Goal: Task Accomplishment & Management: Complete application form

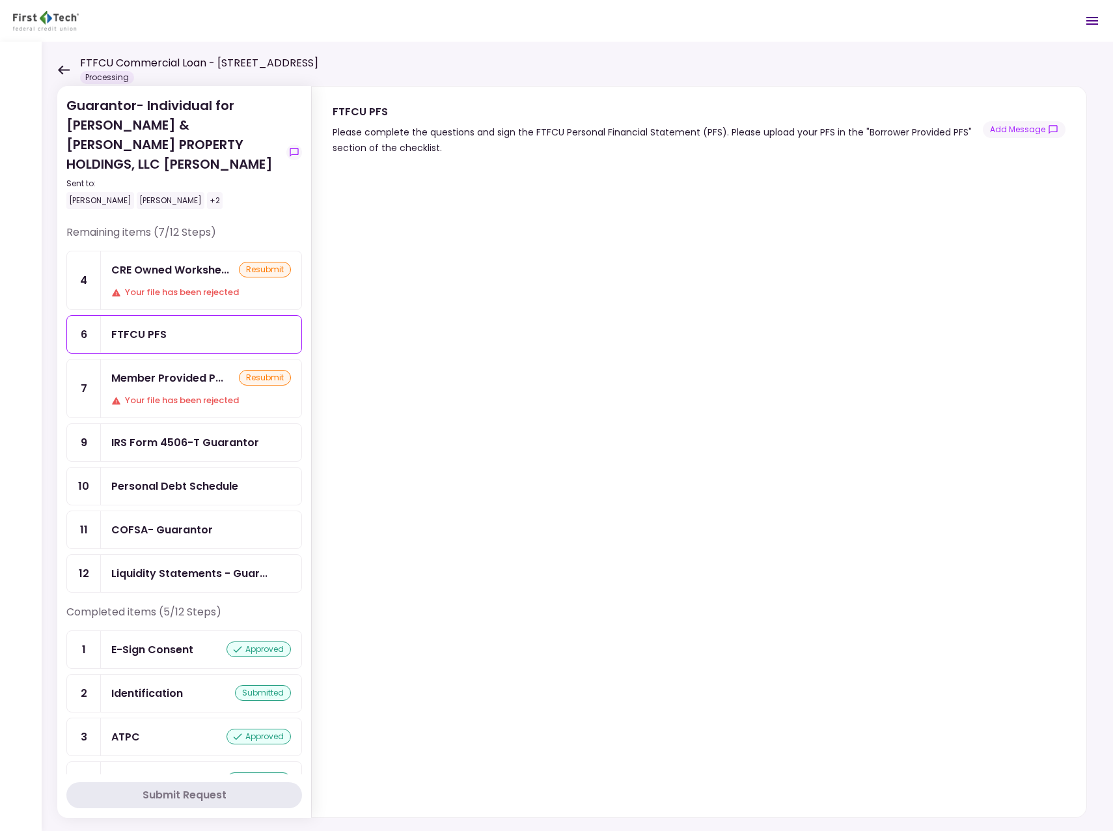
click at [82, 192] on div "[PERSON_NAME]" at bounding box center [100, 200] width 68 height 17
click at [81, 192] on div "[PERSON_NAME]" at bounding box center [100, 200] width 68 height 17
click at [64, 68] on icon at bounding box center [63, 70] width 12 height 10
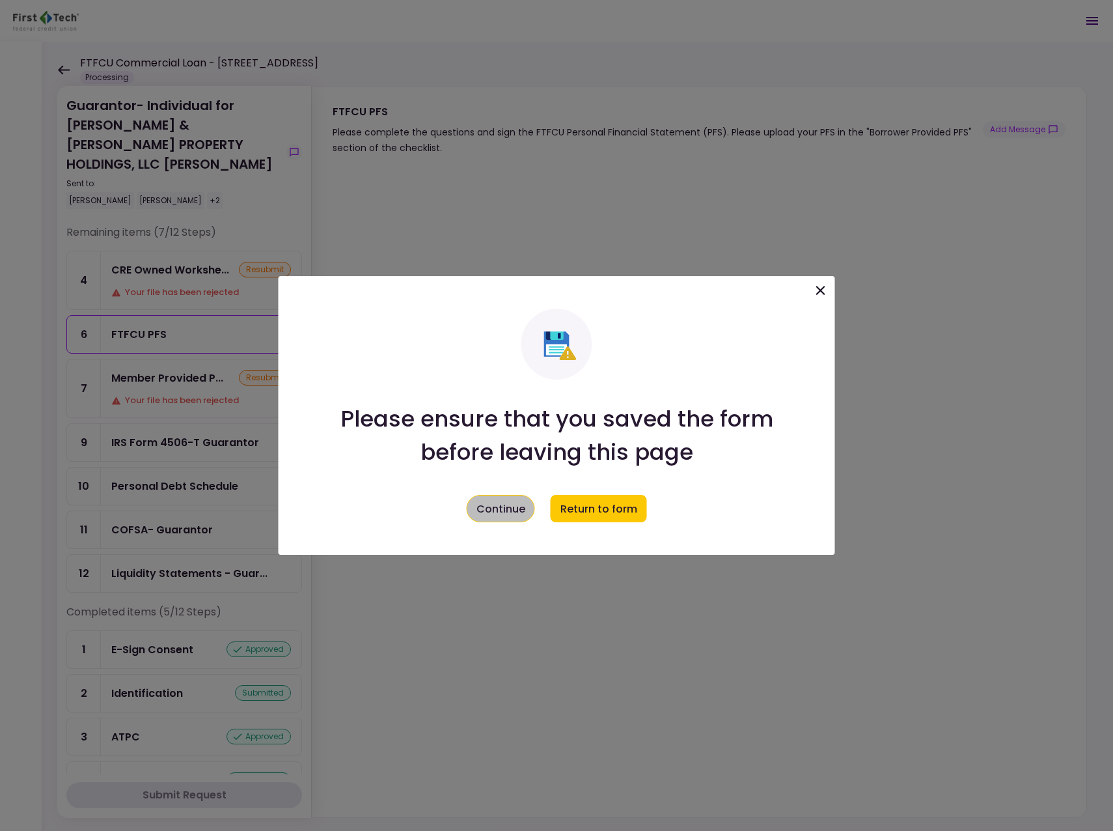
click at [496, 505] on button "Continue" at bounding box center [501, 508] width 68 height 27
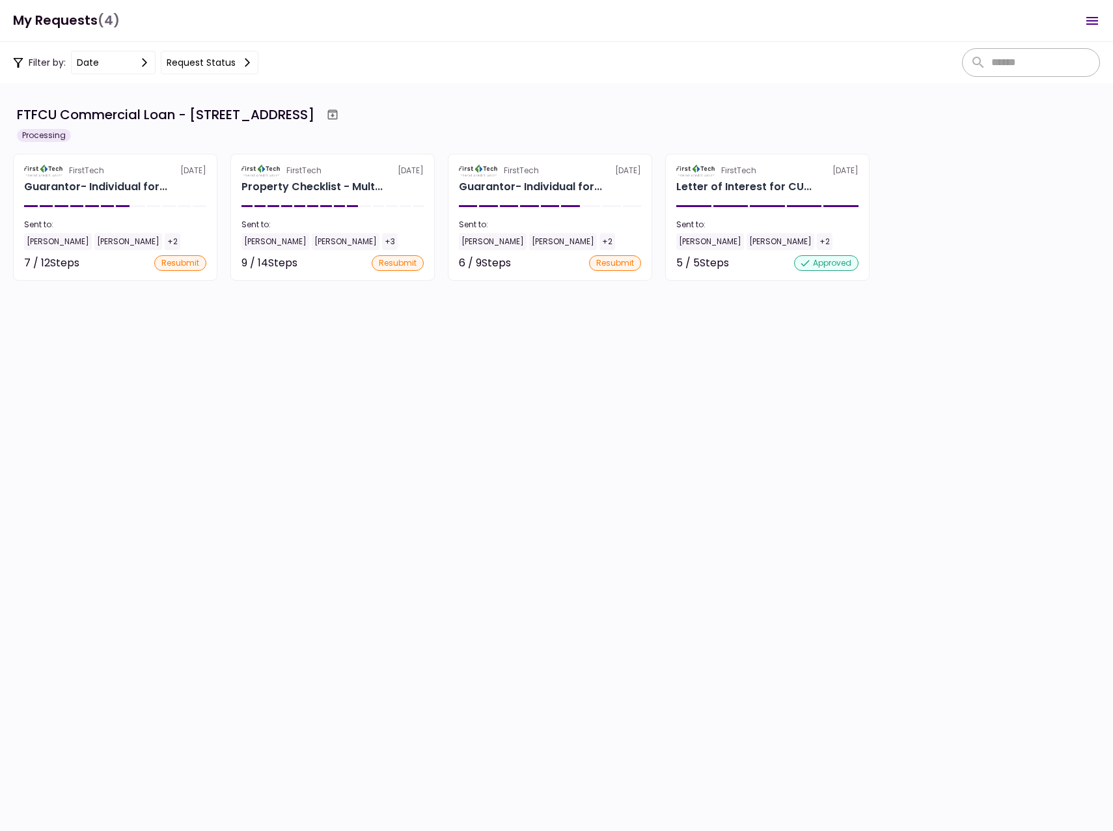
click at [497, 505] on section "FTFCU Commercial Loan - 513 E Caney Street Wharton TX Processing FirstTech 4 Se…" at bounding box center [556, 456] width 1113 height 747
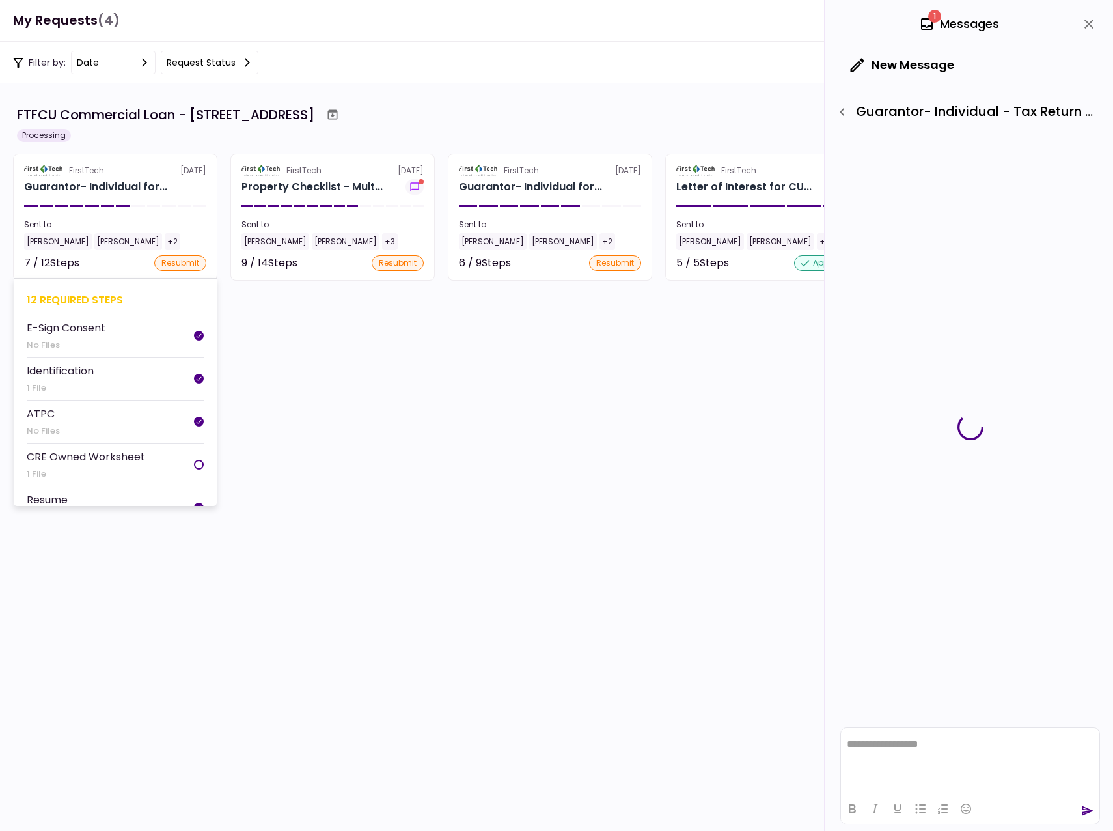
click at [44, 242] on div "[PERSON_NAME]" at bounding box center [58, 241] width 68 height 17
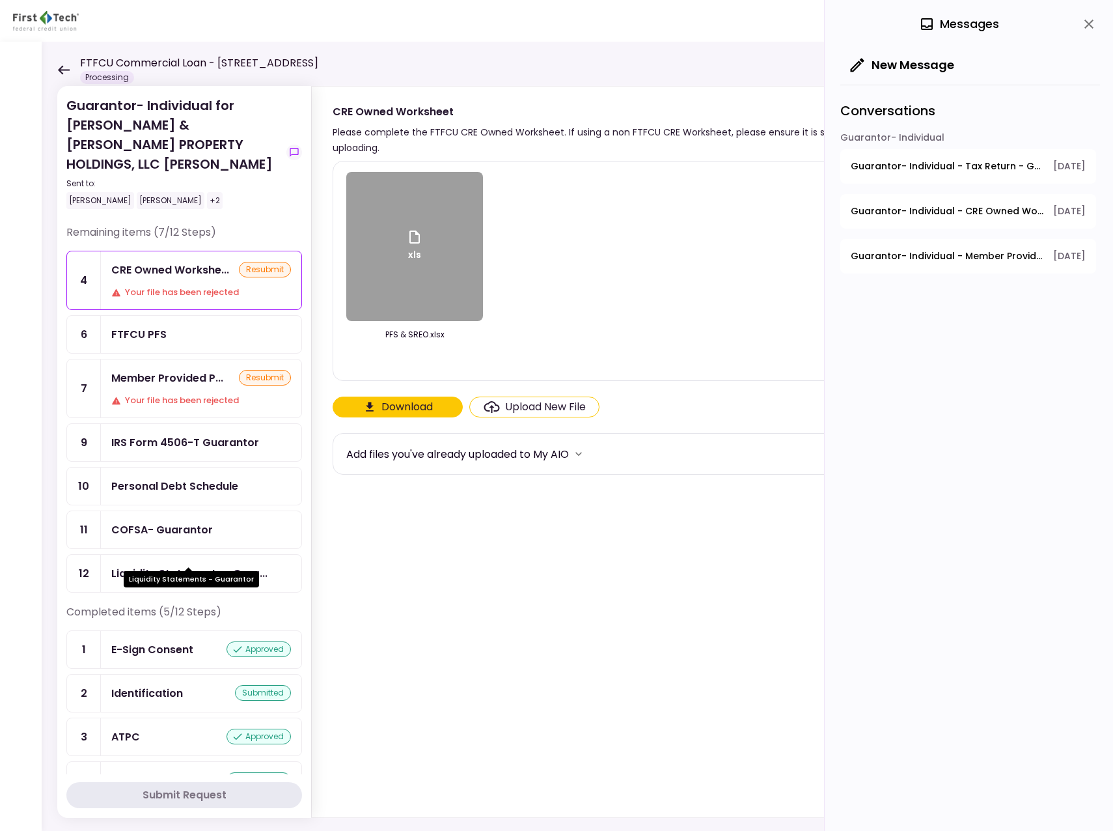
click at [190, 565] on div "Liquidity Statements - Guar..." at bounding box center [189, 573] width 156 height 16
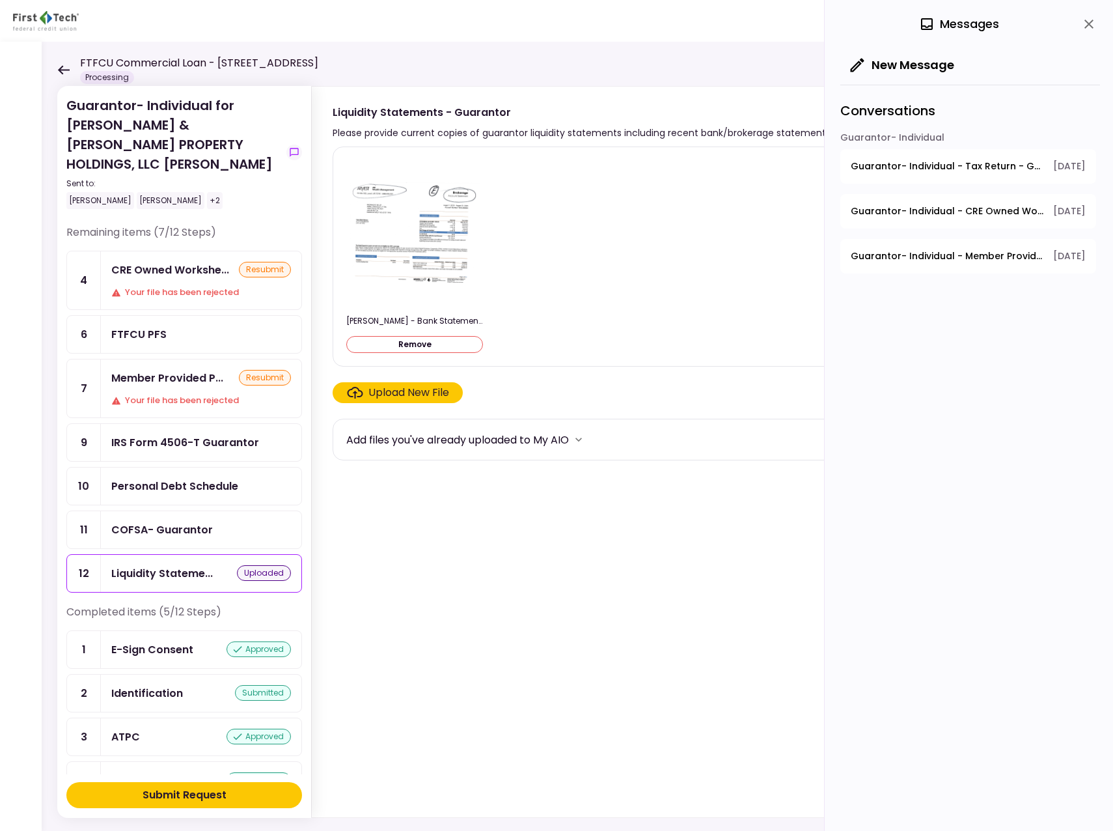
click at [195, 792] on div "Submit Request" at bounding box center [185, 795] width 84 height 16
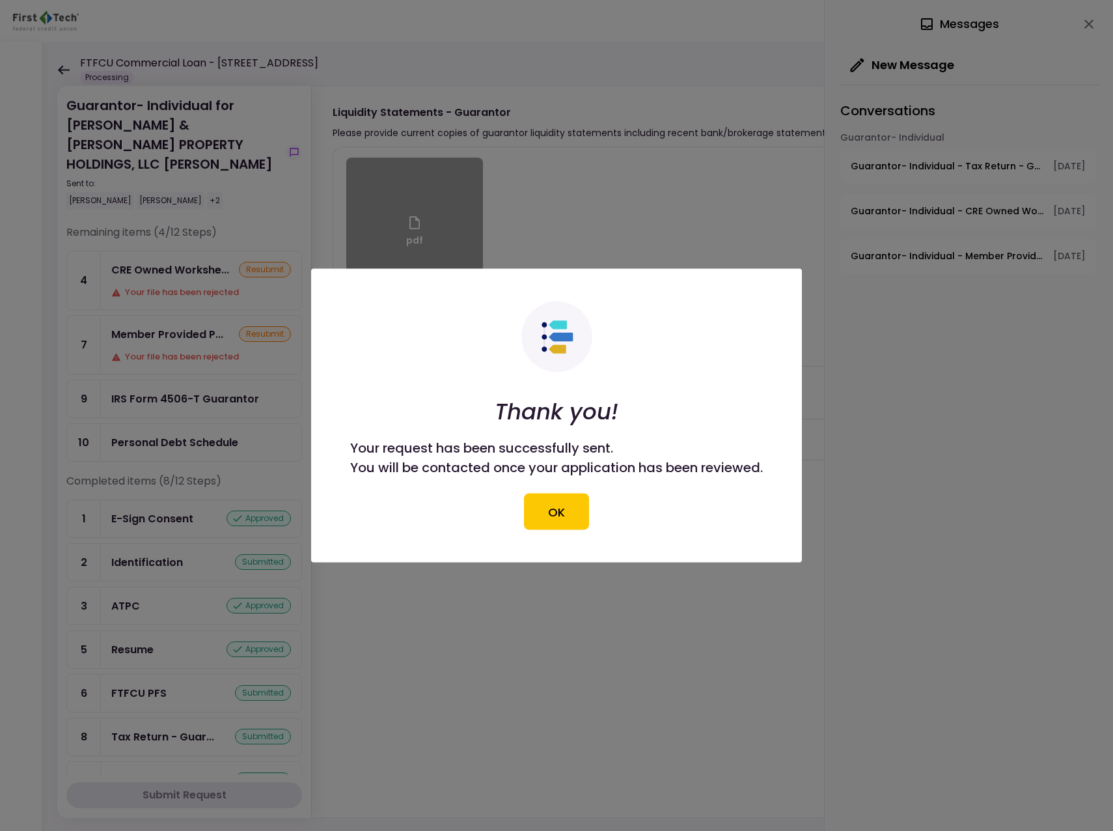
click at [559, 509] on button "OK" at bounding box center [556, 511] width 65 height 36
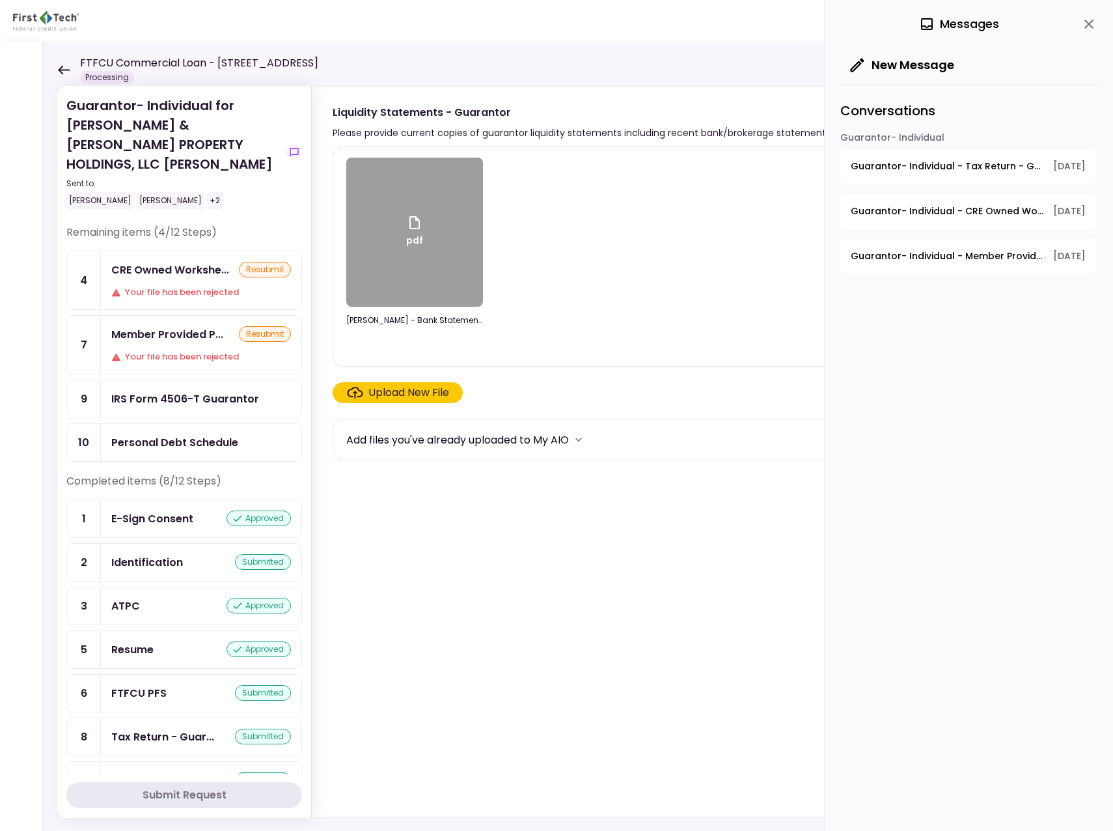
click at [172, 391] on div "IRS Form 4506-T Guarantor" at bounding box center [185, 399] width 148 height 16
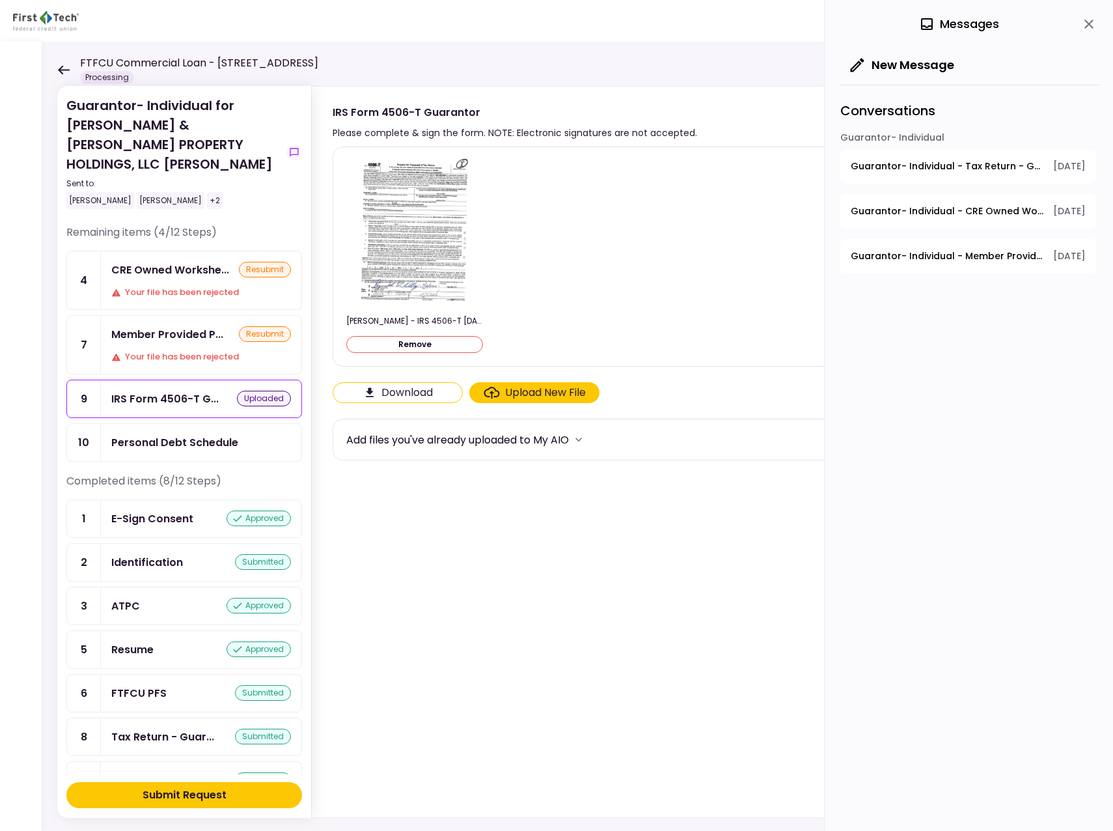
click at [184, 789] on div "Submit Request" at bounding box center [185, 795] width 84 height 16
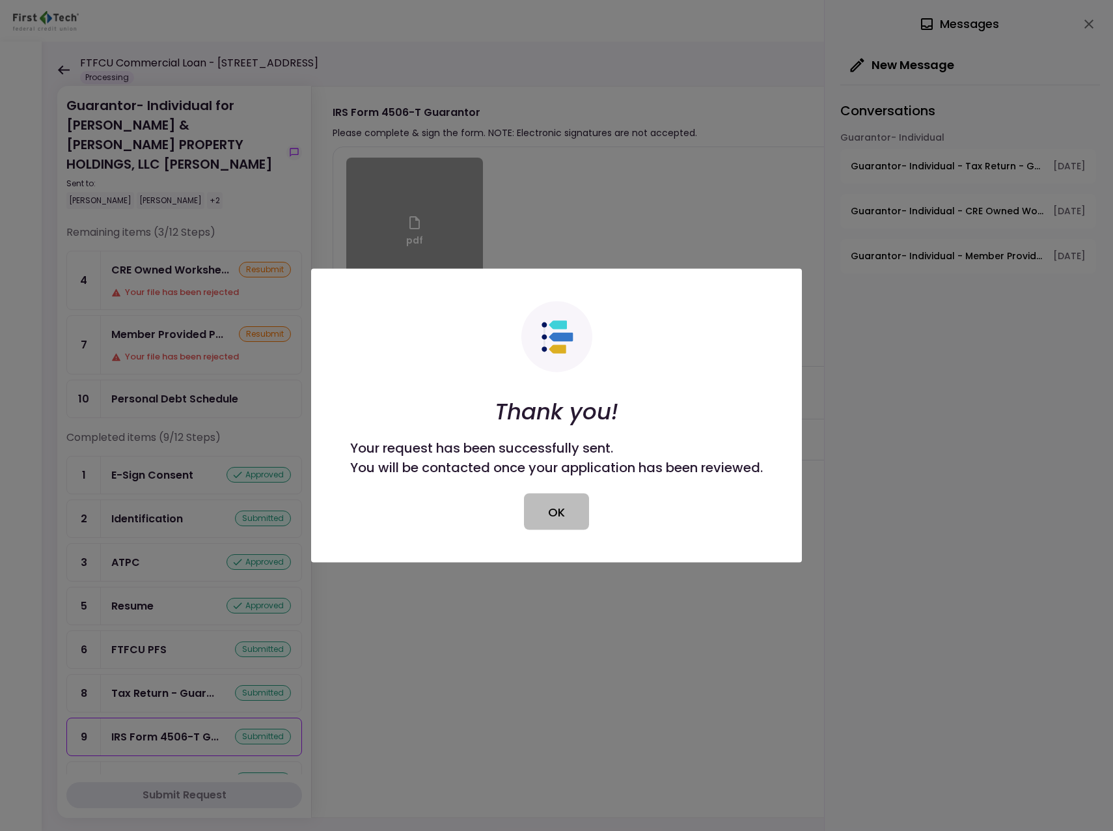
click at [554, 512] on button "OK" at bounding box center [556, 511] width 65 height 36
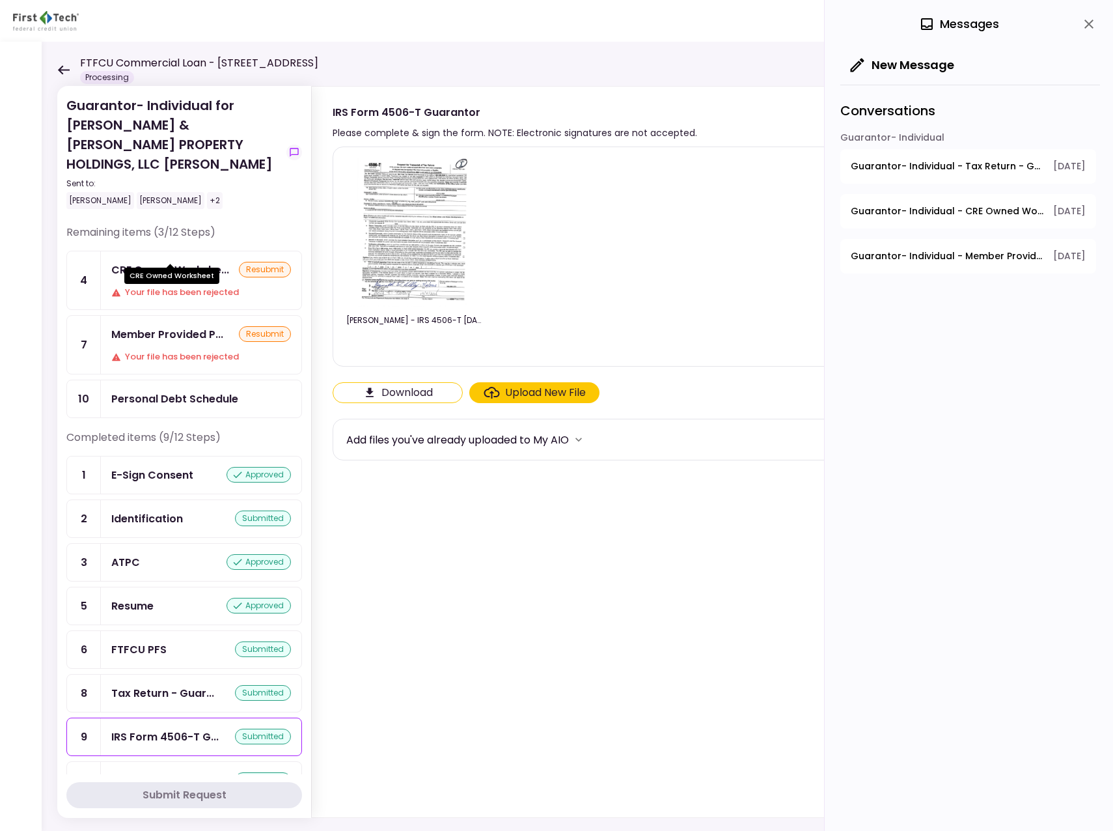
click at [148, 262] on div "CRE Owned Workshe..." at bounding box center [170, 270] width 118 height 16
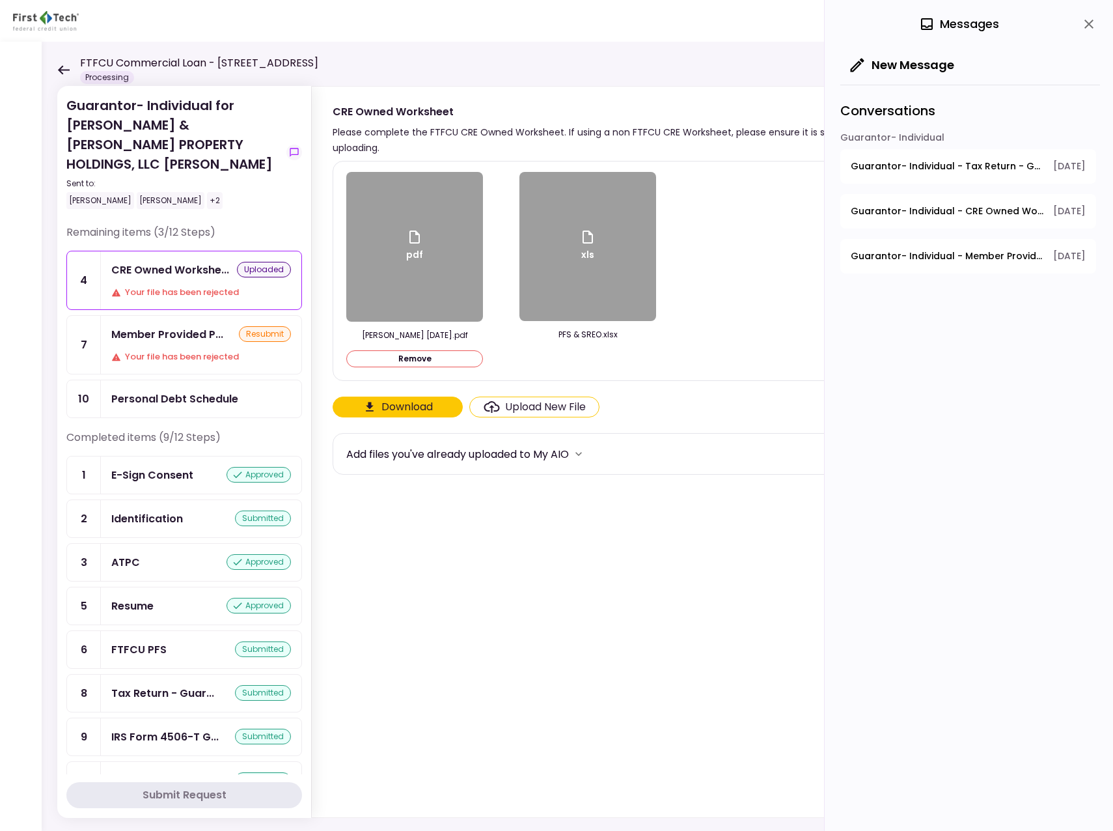
click at [536, 403] on div "Upload New File" at bounding box center [545, 407] width 81 height 16
click at [0, 0] on input "Upload New File" at bounding box center [0, 0] width 0 height 0
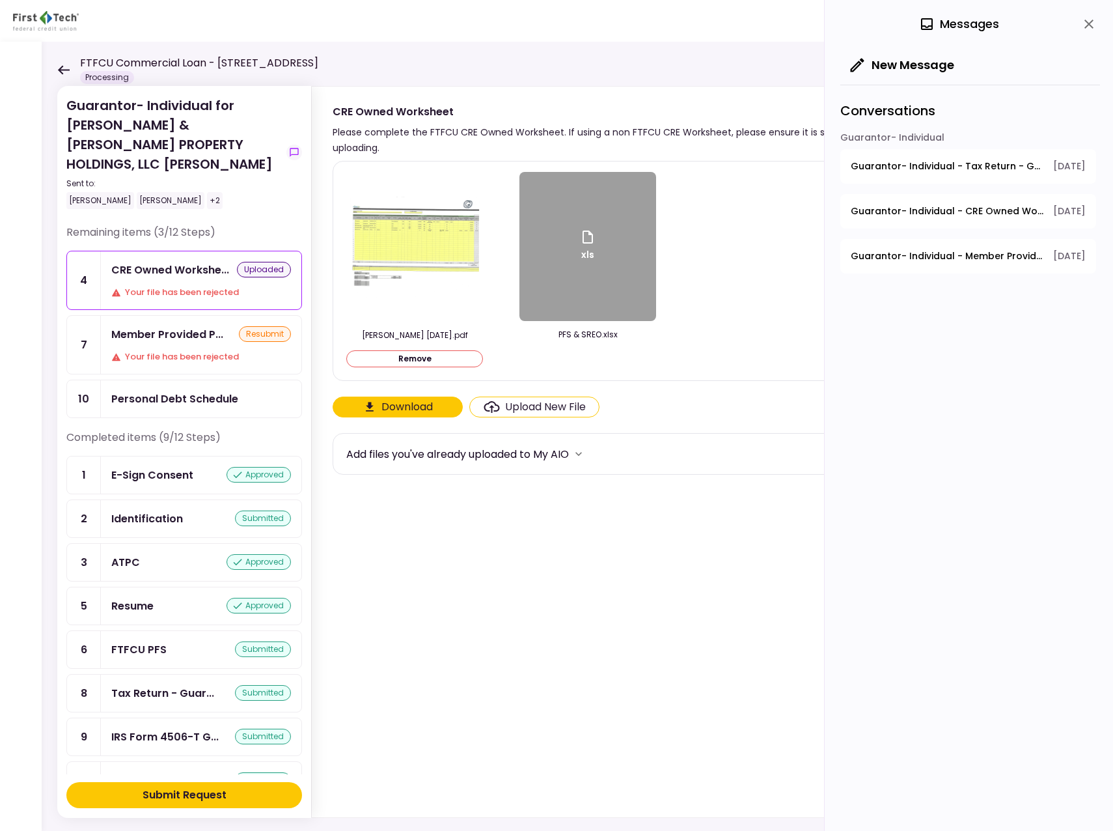
click at [174, 794] on div "Submit Request" at bounding box center [185, 795] width 84 height 16
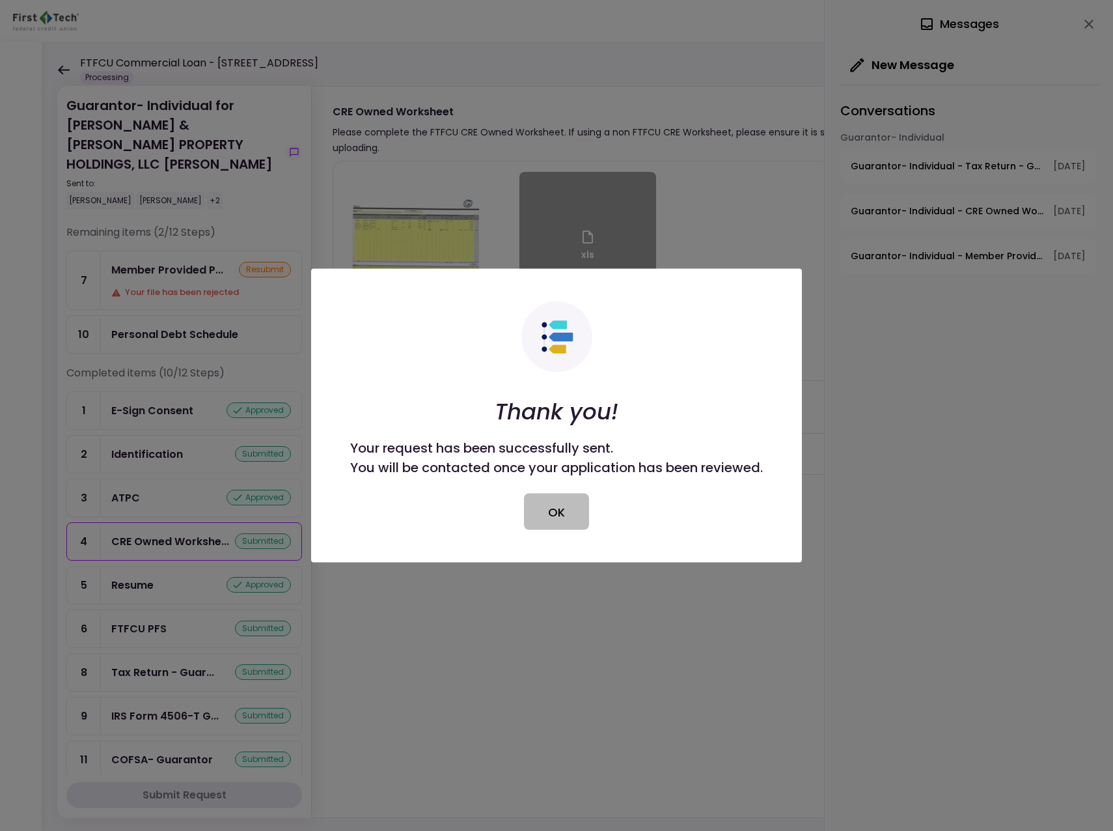
click at [552, 516] on button "OK" at bounding box center [556, 511] width 65 height 36
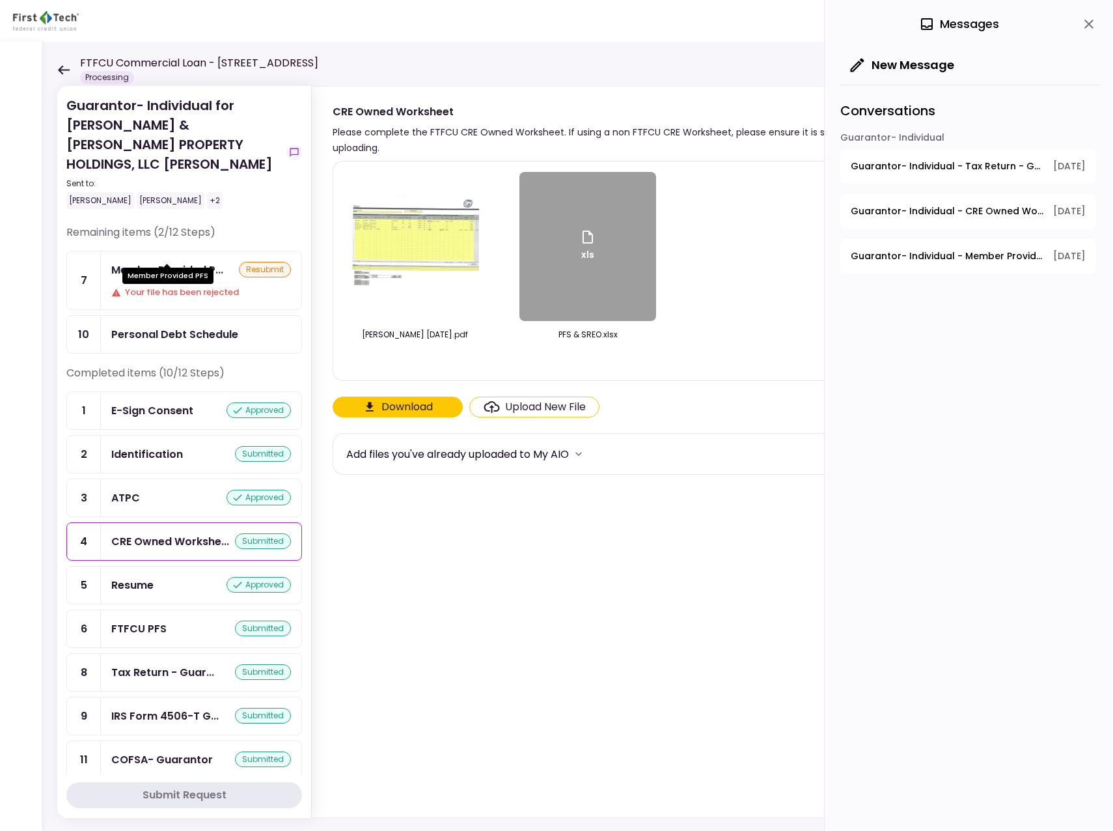
click at [165, 262] on div "Member Provided P..." at bounding box center [167, 270] width 112 height 16
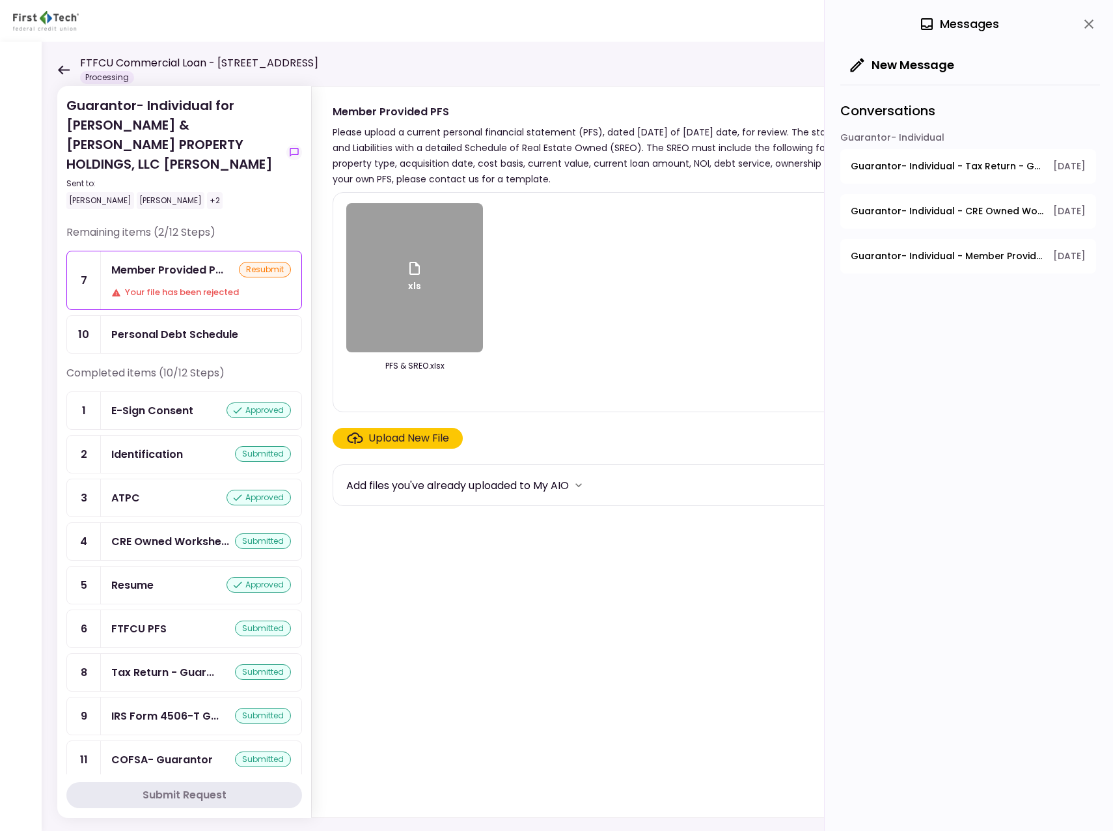
click at [443, 275] on div "xls" at bounding box center [414, 277] width 137 height 149
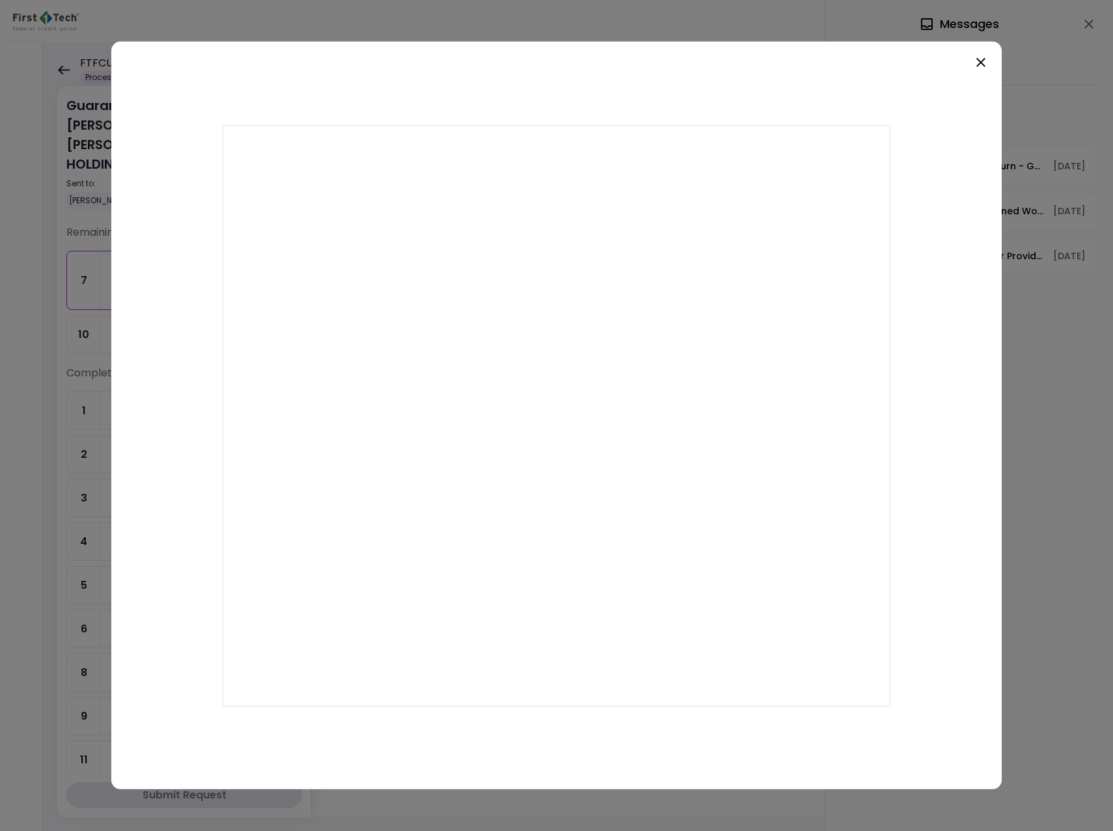
click at [545, 94] on div at bounding box center [556, 415] width 891 height 747
click at [985, 61] on icon at bounding box center [981, 63] width 16 height 16
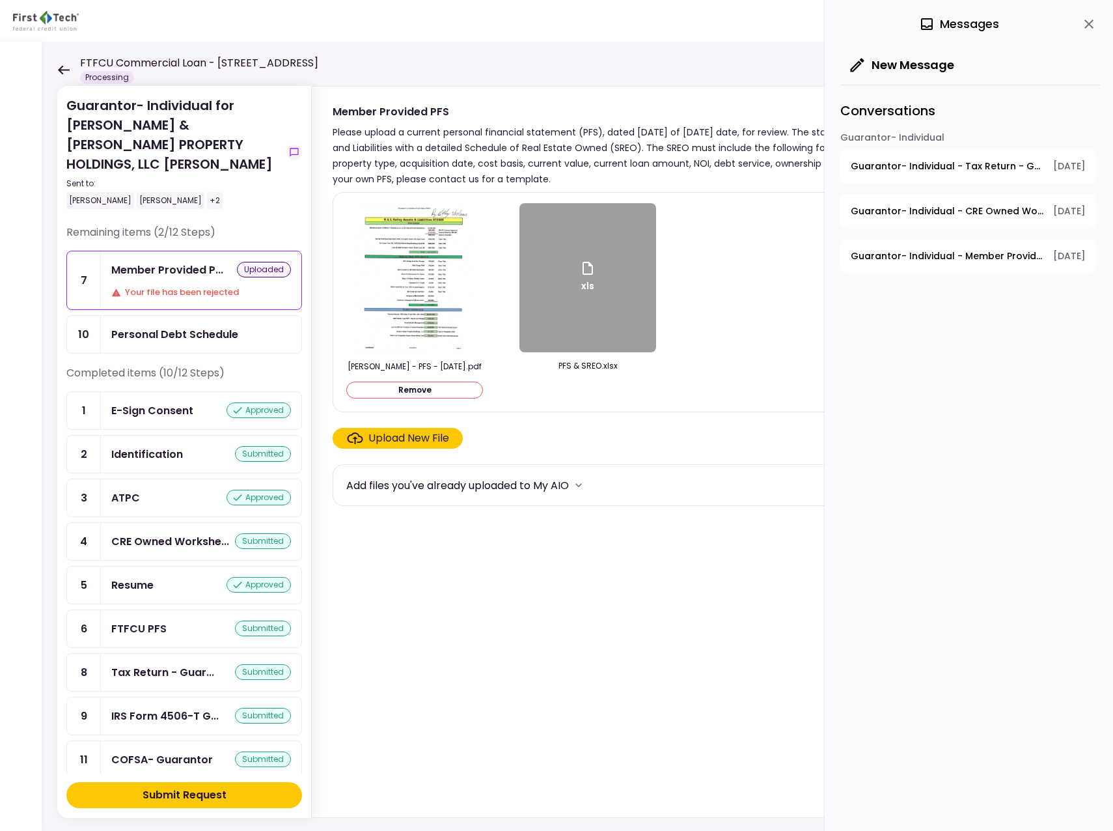
click at [189, 789] on div "Submit Request" at bounding box center [185, 795] width 84 height 16
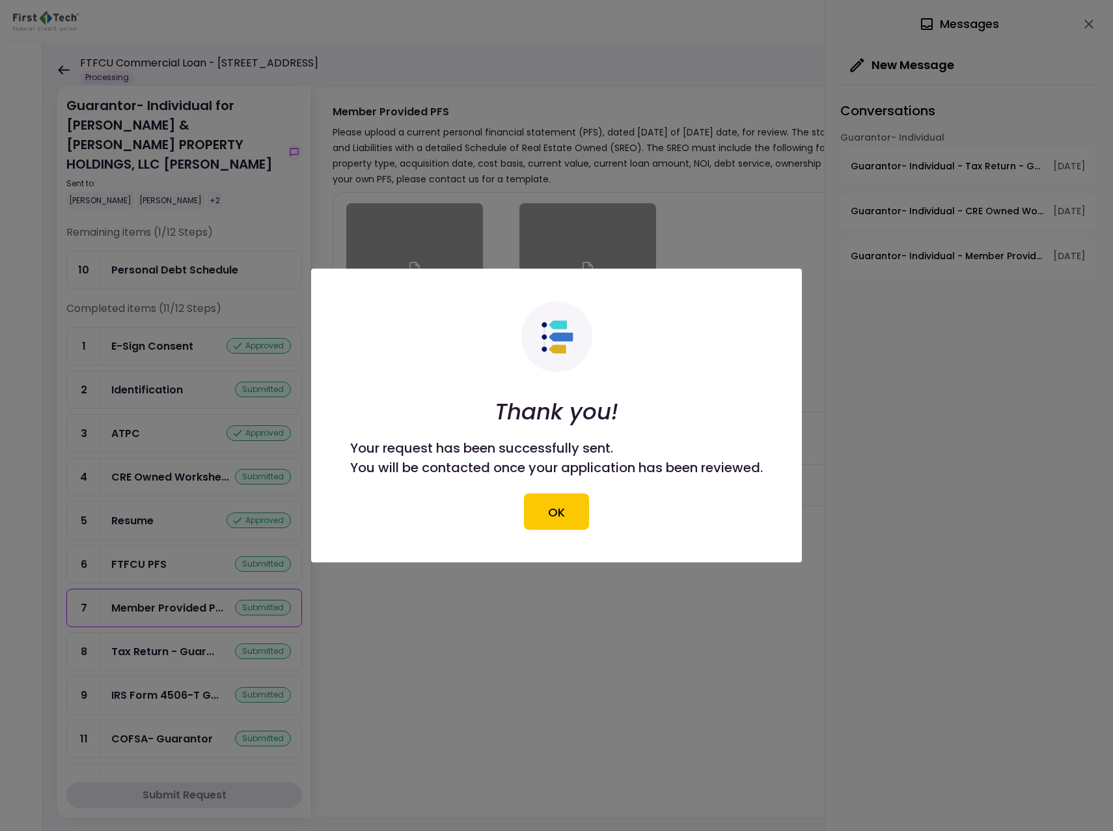
click at [150, 251] on div at bounding box center [556, 415] width 1113 height 831
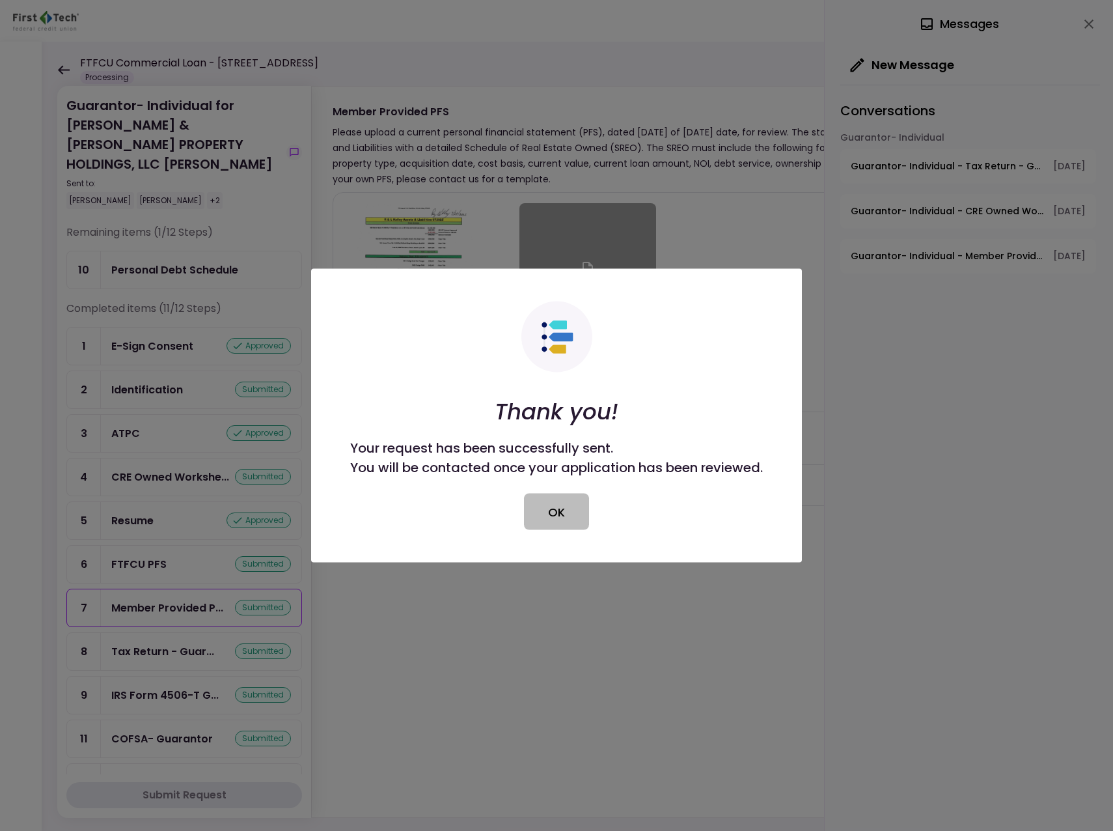
click at [553, 519] on button "OK" at bounding box center [556, 511] width 65 height 36
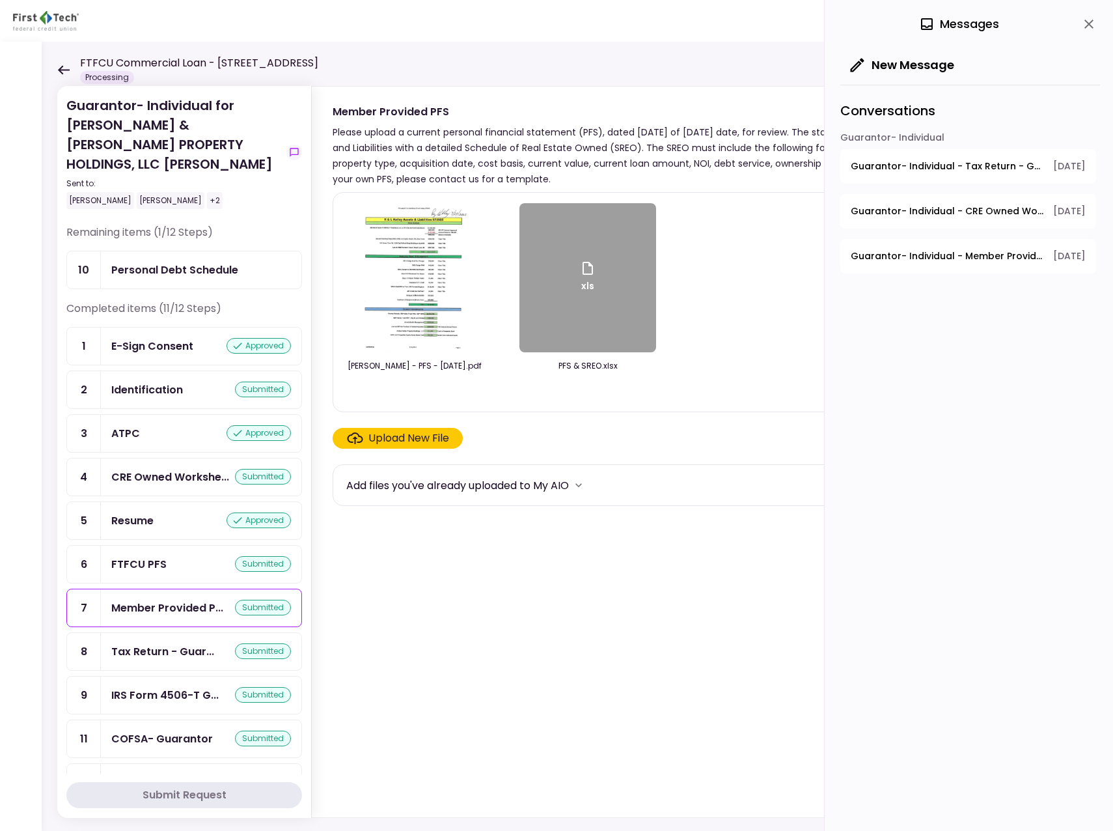
click at [190, 262] on div "Personal Debt Schedule" at bounding box center [174, 270] width 127 height 16
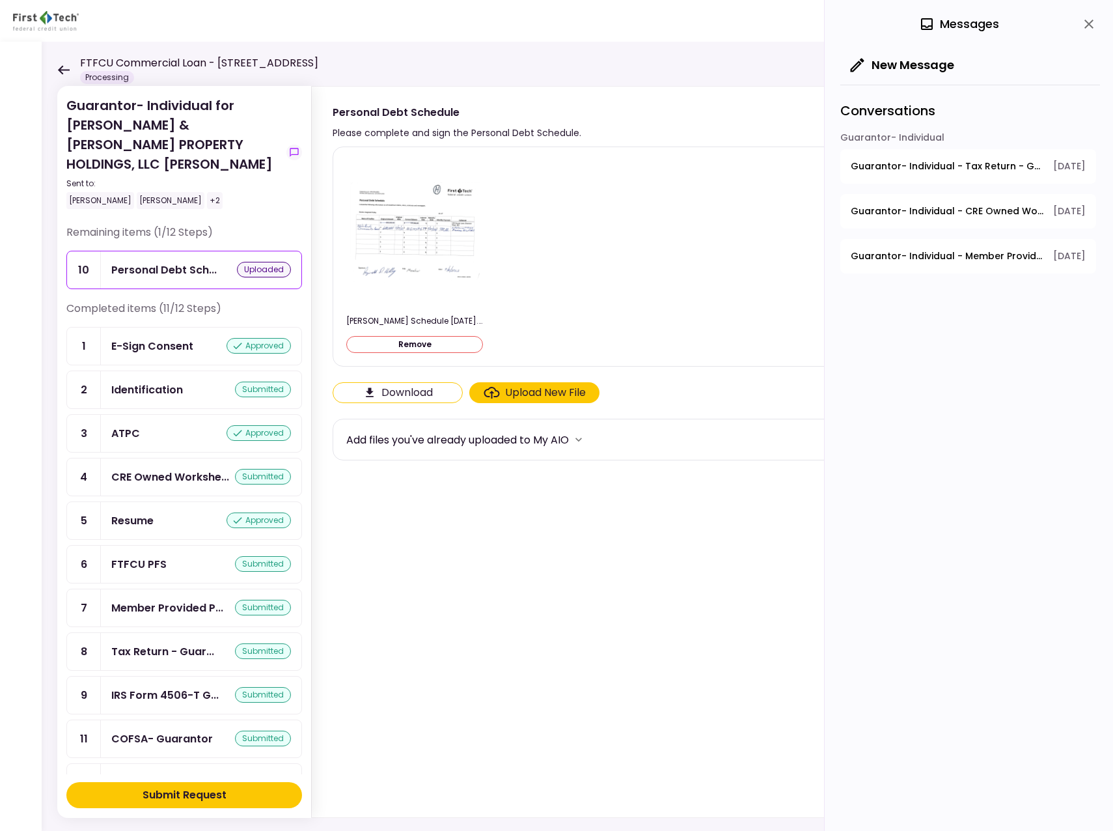
click at [202, 789] on div "Submit Request" at bounding box center [185, 795] width 84 height 16
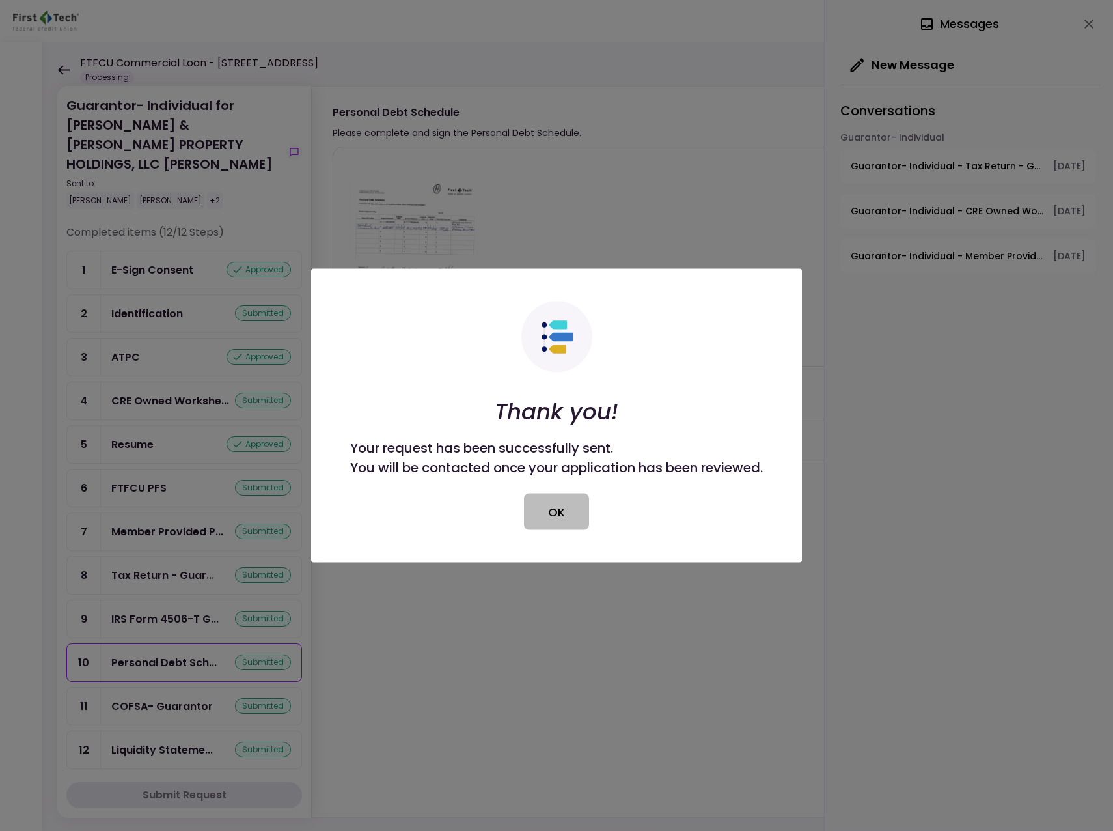
click at [568, 514] on button "OK" at bounding box center [556, 511] width 65 height 36
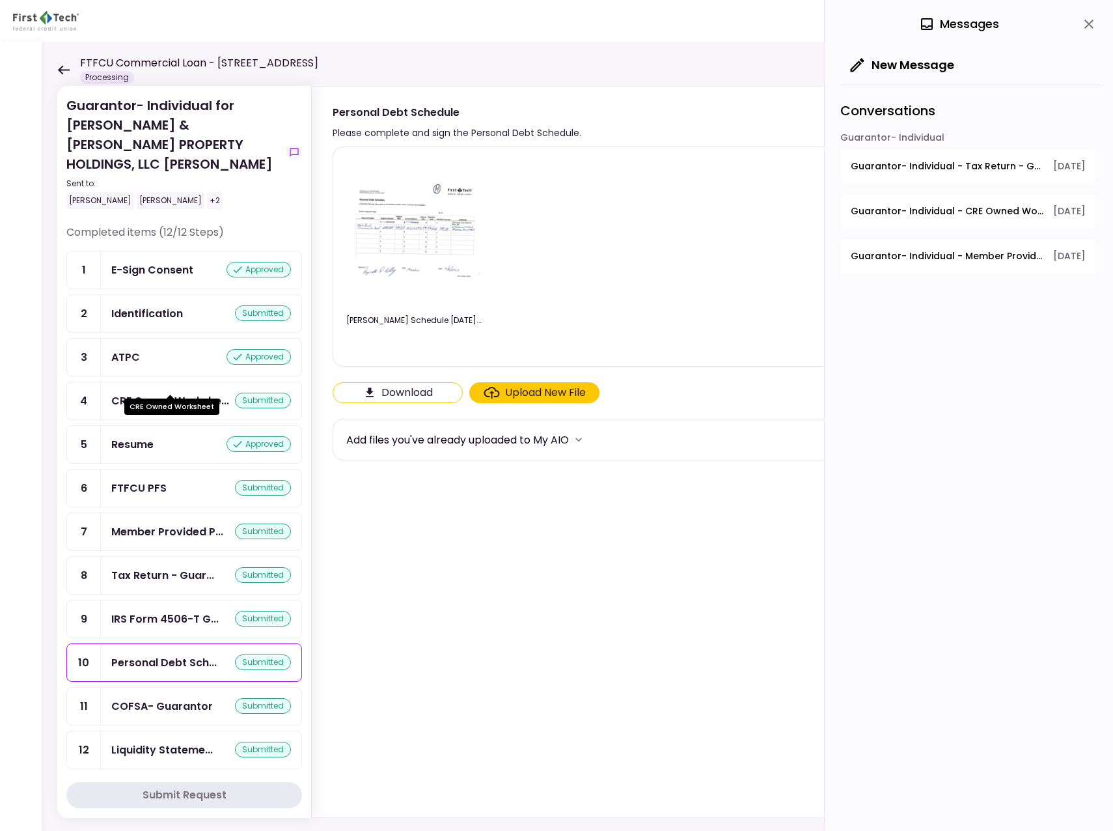
click at [152, 393] on div "CRE Owned Workshe..." at bounding box center [170, 401] width 118 height 16
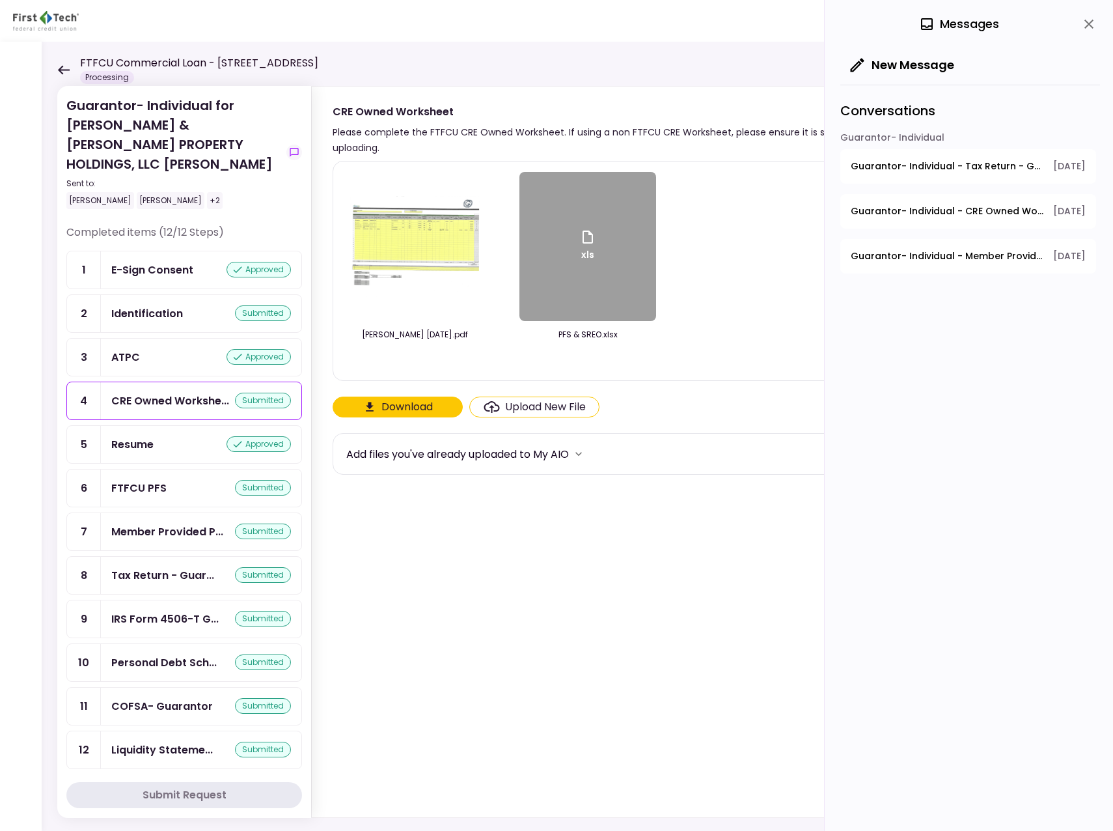
click at [443, 248] on img at bounding box center [415, 246] width 130 height 101
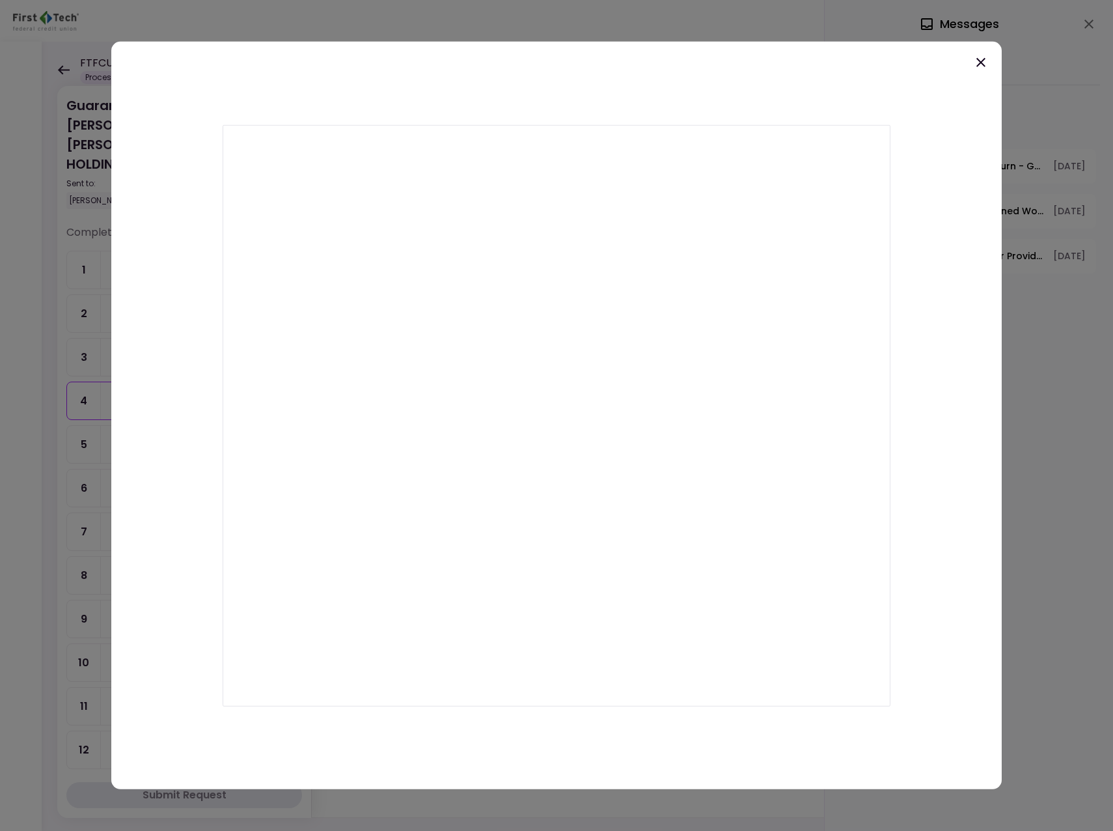
drag, startPoint x: 980, startPoint y: 62, endPoint x: 973, endPoint y: 64, distance: 7.6
click at [980, 62] on icon at bounding box center [980, 62] width 9 height 9
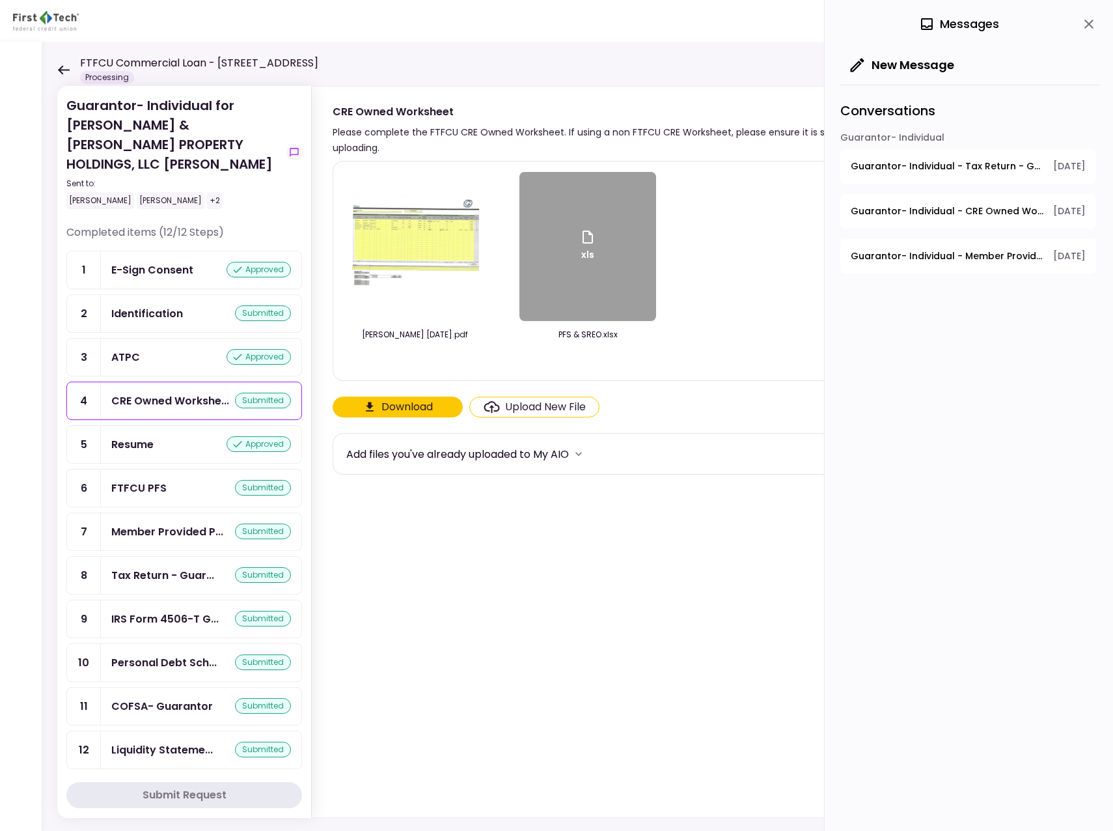
click at [415, 335] on div "Kelley, Reginald - SREO 09.04.25.pdf" at bounding box center [414, 335] width 137 height 12
click at [405, 249] on img at bounding box center [415, 246] width 130 height 101
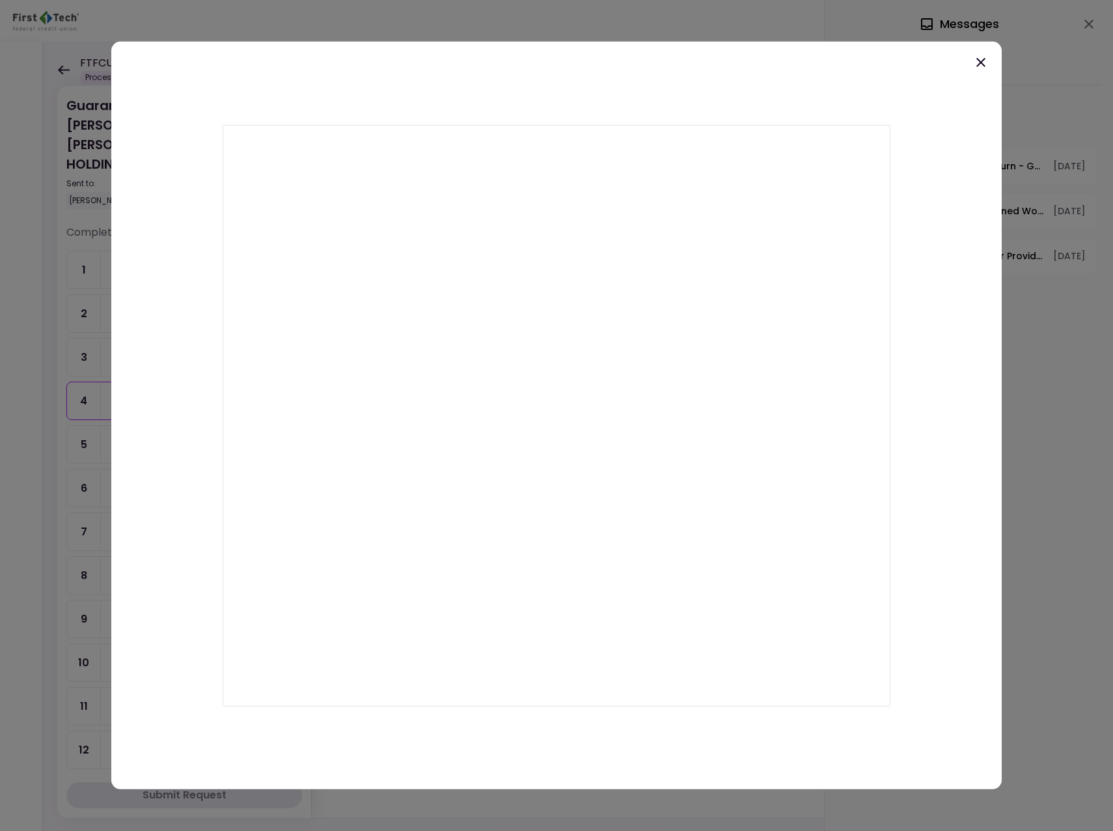
click at [982, 61] on icon at bounding box center [980, 62] width 9 height 9
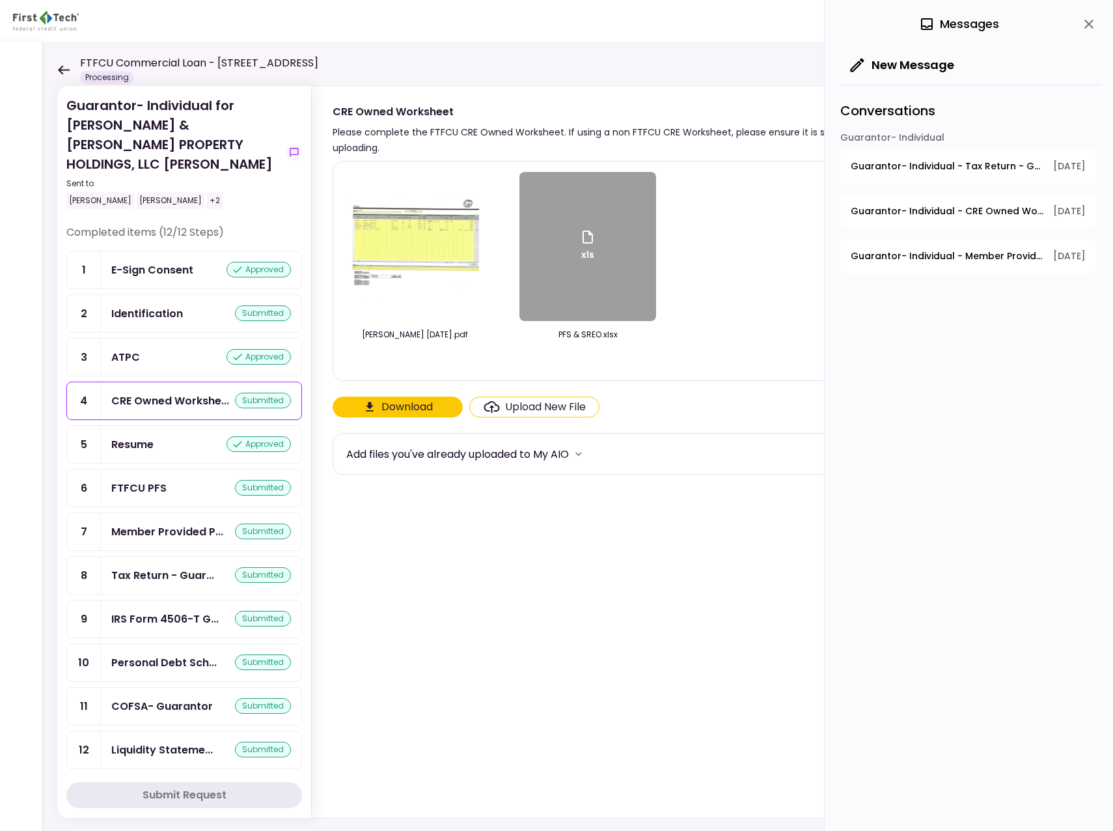
click at [462, 351] on div at bounding box center [414, 359] width 137 height 18
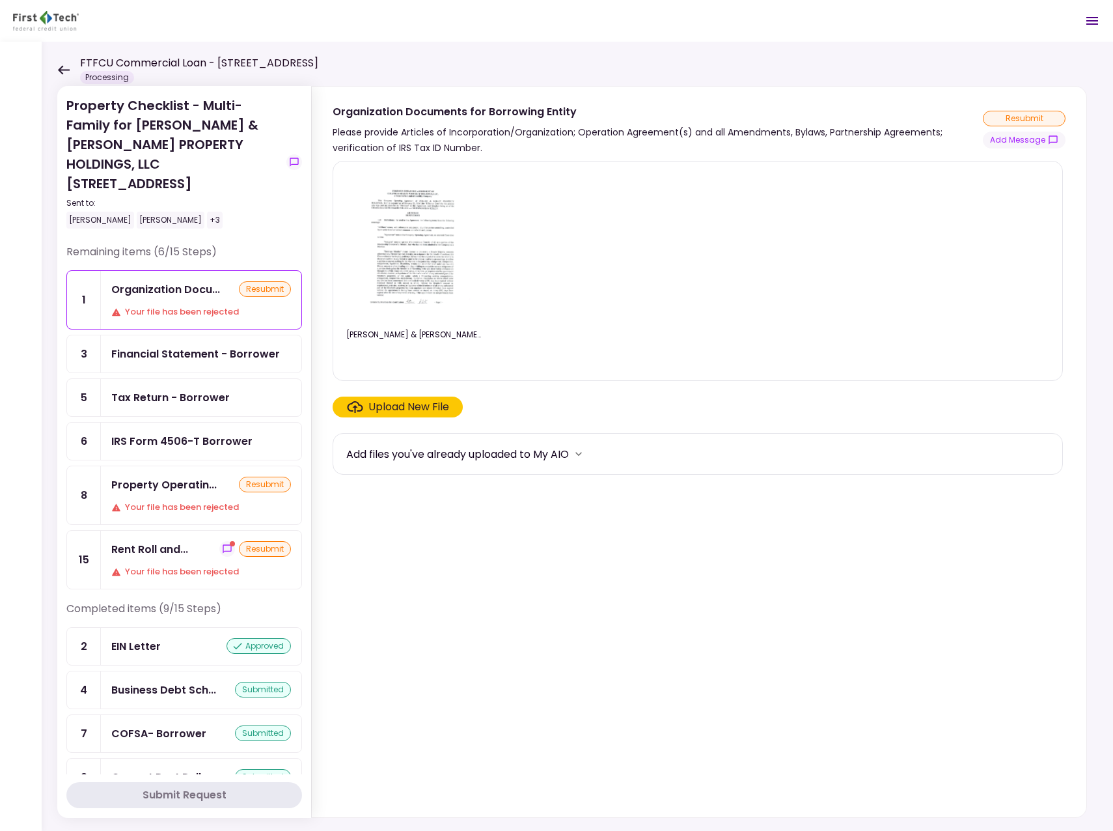
click at [65, 67] on icon at bounding box center [63, 70] width 12 height 10
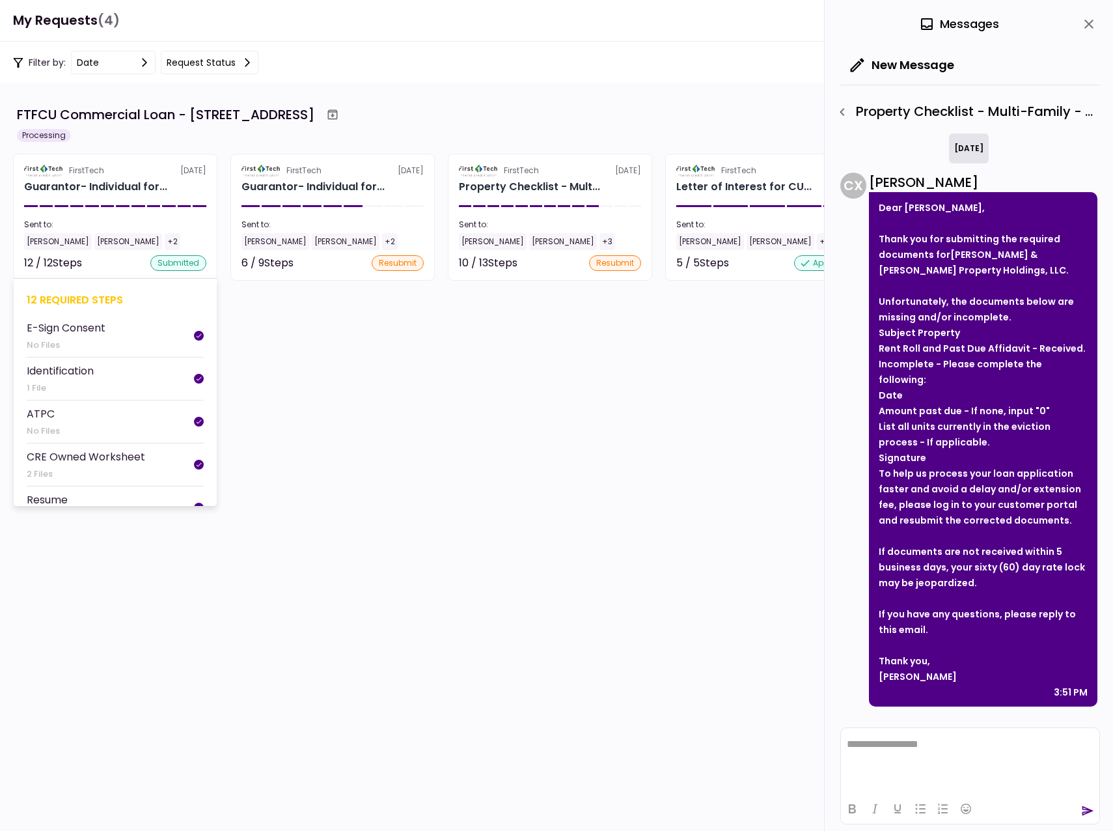
click at [39, 240] on div "[PERSON_NAME]" at bounding box center [58, 241] width 68 height 17
